Goal: Answer question/provide support: Answer question/provide support

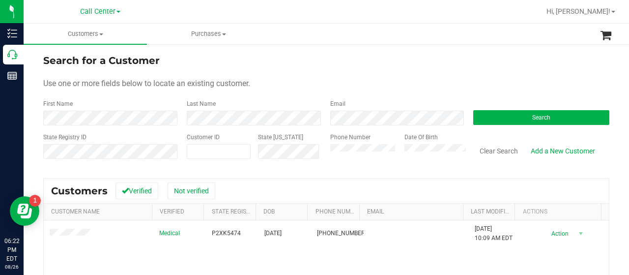
click at [296, 153] on div "State Registry ID Customer ID State [US_STATE] Phone Number Date Of Birth Clear…" at bounding box center [326, 150] width 566 height 35
click at [476, 122] on button "Search" at bounding box center [542, 117] width 136 height 15
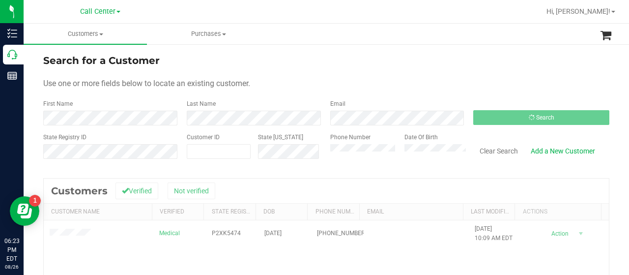
scroll to position [49, 0]
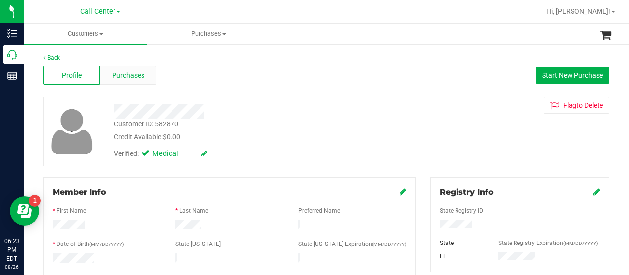
click at [148, 81] on div "Purchases" at bounding box center [128, 75] width 57 height 19
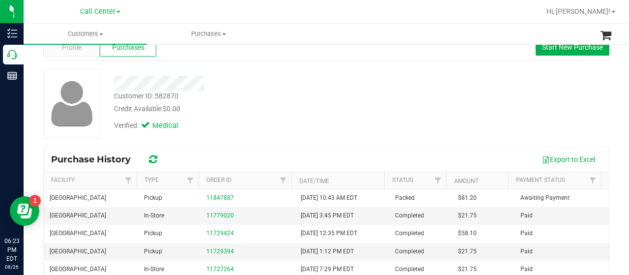
scroll to position [49, 0]
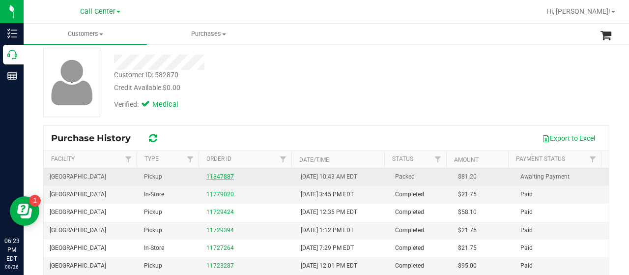
click at [218, 176] on link "11847887" at bounding box center [221, 176] width 28 height 7
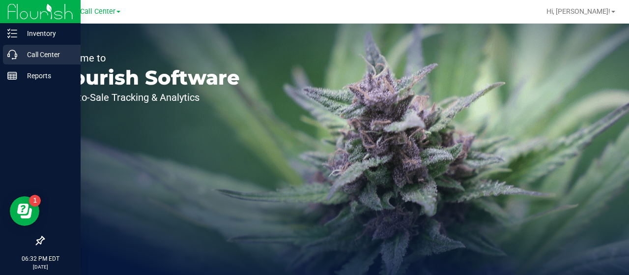
click at [23, 48] on div "Inventory Call Center Reports 06:32 PM EDT 08/26/2025 08/26 Call Center Hi, Mel…" at bounding box center [314, 137] width 629 height 275
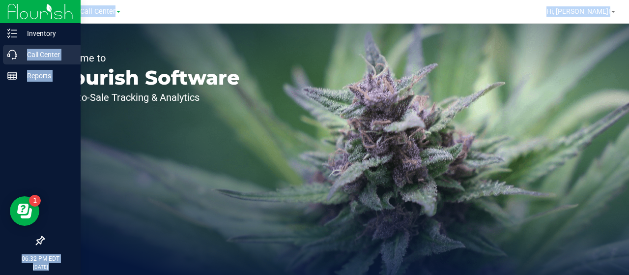
click at [21, 50] on p "Call Center" at bounding box center [46, 55] width 59 height 12
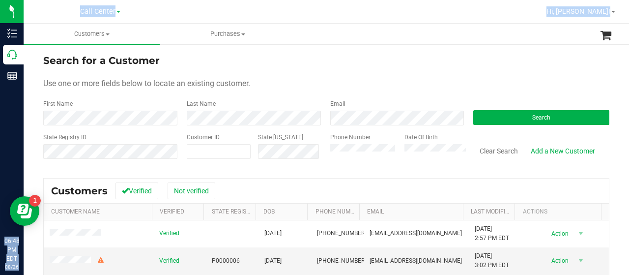
click at [299, 95] on form "Search for a Customer Use one or more fields below to locate an existing custom…" at bounding box center [326, 110] width 566 height 115
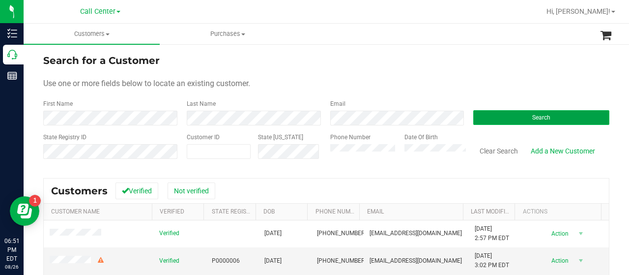
click at [491, 115] on button "Search" at bounding box center [542, 117] width 136 height 15
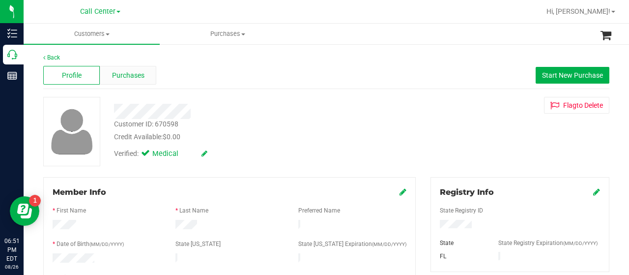
click at [137, 78] on span "Purchases" at bounding box center [128, 75] width 32 height 10
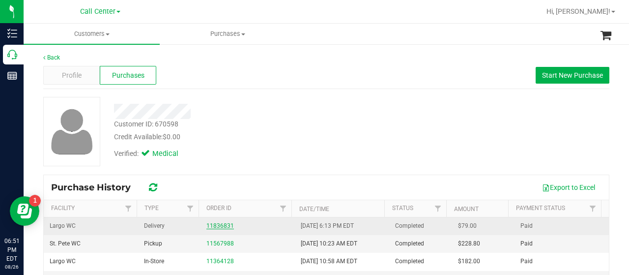
click at [212, 225] on link "11836831" at bounding box center [221, 225] width 28 height 7
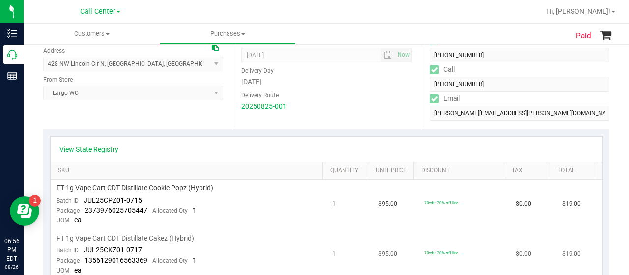
scroll to position [344, 0]
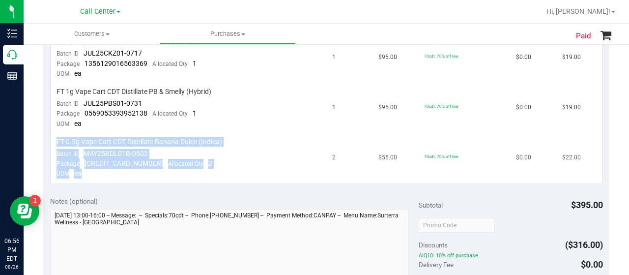
drag, startPoint x: 54, startPoint y: 138, endPoint x: 146, endPoint y: 163, distance: 94.8
click at [150, 174] on td "FT 0.5g Vape Cart CDT Distillate Banana Dulce (Indica) Batch ID MAY25BDL01B-060…" at bounding box center [189, 158] width 276 height 50
copy td "FT 0.5g Vape Cart CDT Distillate Banana Dulce (Indica) Batch ID MAY25BDL01B-060…"
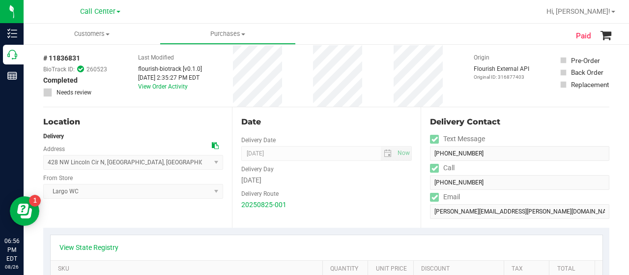
scroll to position [0, 0]
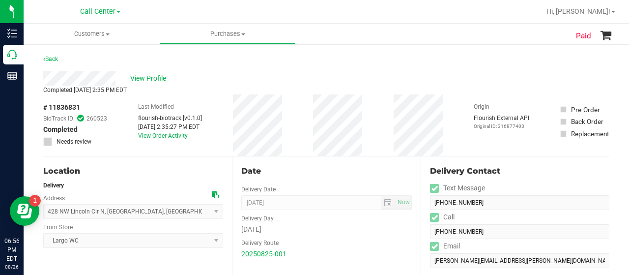
drag, startPoint x: 49, startPoint y: 108, endPoint x: 83, endPoint y: 111, distance: 34.1
click at [83, 111] on div "# 11836831 BioTrack ID: 260523 Completed Needs review" at bounding box center [75, 124] width 64 height 44
copy div "11836831"
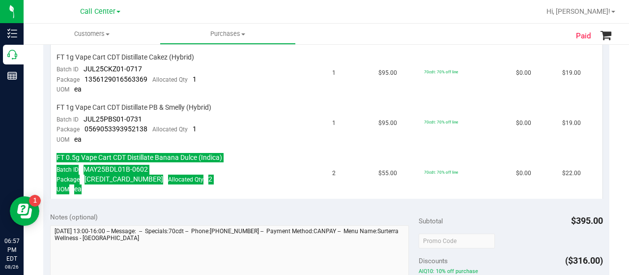
scroll to position [393, 0]
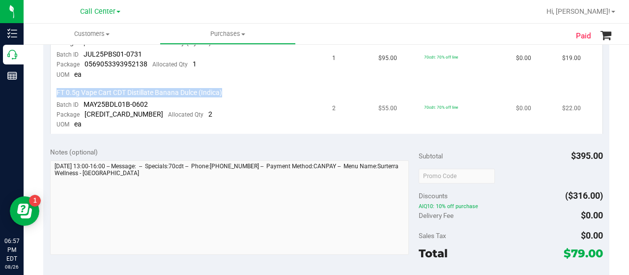
drag, startPoint x: 55, startPoint y: 89, endPoint x: 216, endPoint y: 90, distance: 160.8
click at [223, 91] on td "FT 0.5g Vape Cart CDT Distillate Banana Dulce (Indica) Batch ID MAY25BDL01B-060…" at bounding box center [189, 109] width 276 height 50
copy span "FT 0.5g Vape Cart CDT Distillate Banana Dulce (Indica)"
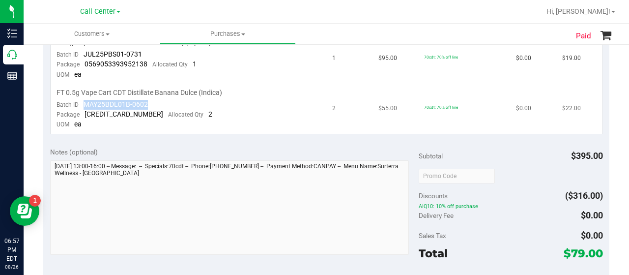
drag, startPoint x: 84, startPoint y: 99, endPoint x: 149, endPoint y: 105, distance: 65.2
click at [149, 105] on td "FT 0.5g Vape Cart CDT Distillate Banana Dulce (Indica) Batch ID MAY25BDL01B-060…" at bounding box center [189, 109] width 276 height 50
copy span "MAY25BDL01B-0602"
drag, startPoint x: 87, startPoint y: 115, endPoint x: 146, endPoint y: 116, distance: 59.5
click at [146, 116] on div "Package 3684918510773633 Allocated Qty 2" at bounding box center [135, 115] width 156 height 10
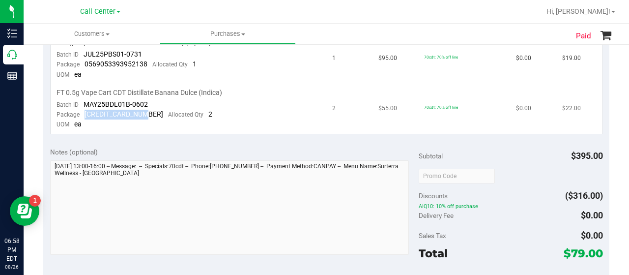
copy span "3684918510773633"
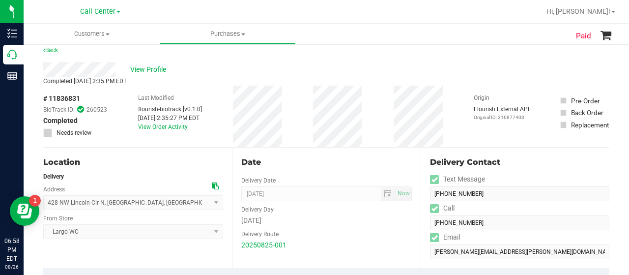
scroll to position [0, 0]
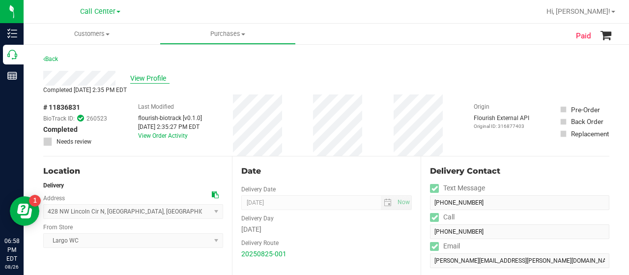
click at [157, 80] on span "View Profile" at bounding box center [149, 78] width 39 height 10
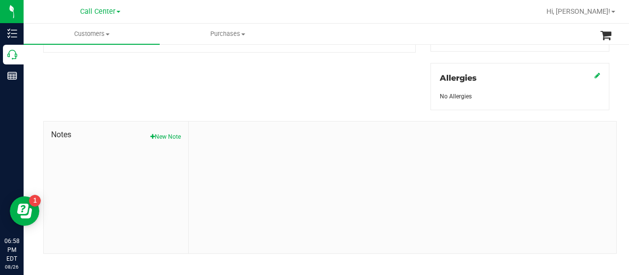
scroll to position [434, 0]
click at [177, 128] on button "New Note" at bounding box center [165, 128] width 30 height 9
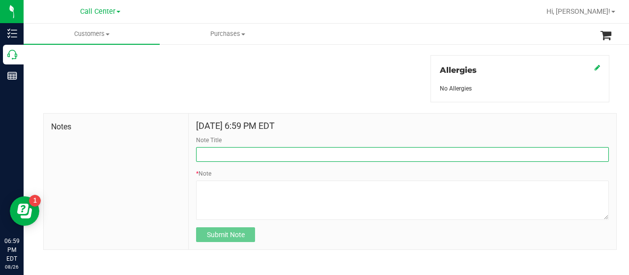
click at [225, 150] on input "Note Title" at bounding box center [402, 154] width 413 height 15
type input "product complaint"
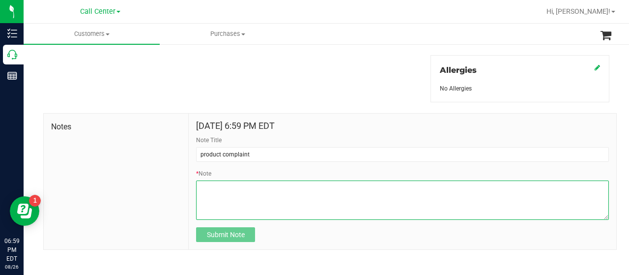
click at [239, 186] on textarea "* Note" at bounding box center [402, 199] width 413 height 39
paste textarea "Completed By: Melissa Moser Contact Reasons: feedback.complaint.product1 Order …"
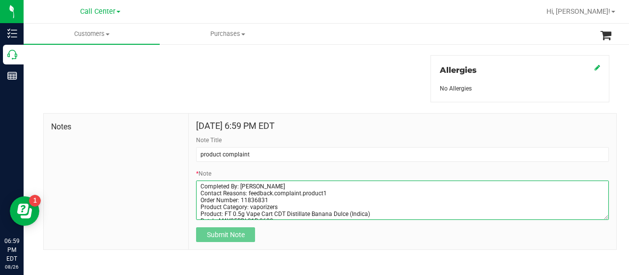
scroll to position [41, 0]
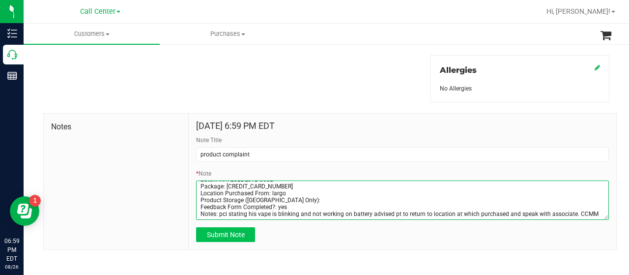
type textarea "Completed By: Melissa Moser Contact Reasons: feedback.complaint.product1 Order …"
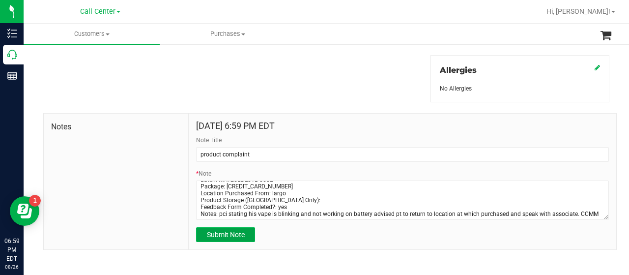
click at [245, 228] on button "Submit Note" at bounding box center [225, 234] width 59 height 15
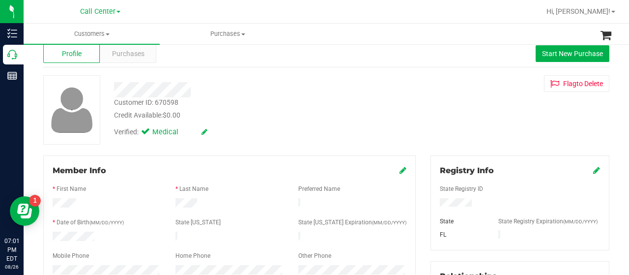
scroll to position [0, 0]
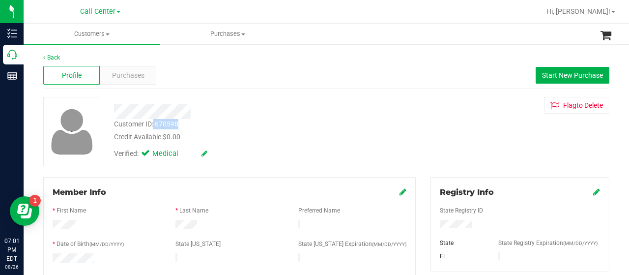
drag, startPoint x: 153, startPoint y: 124, endPoint x: 182, endPoint y: 127, distance: 28.7
click at [182, 127] on div "Customer ID: 670598 Credit Available: $0.00" at bounding box center [252, 130] width 291 height 23
copy div "670598"
click at [112, 69] on div "Purchases" at bounding box center [128, 75] width 57 height 19
